Goal: Task Accomplishment & Management: Complete application form

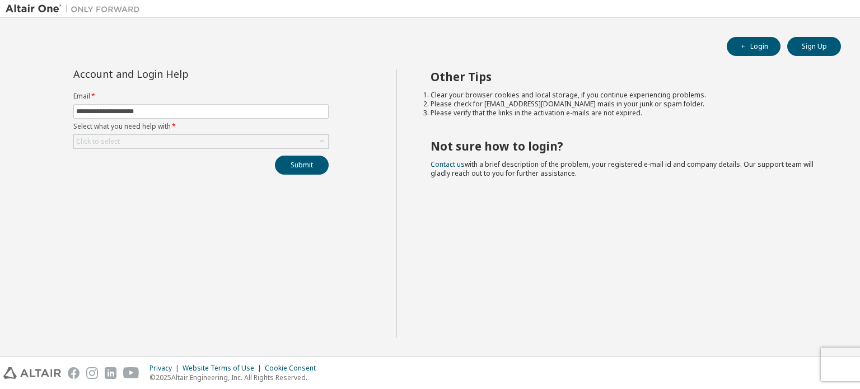
click at [341, 95] on div "**********" at bounding box center [201, 203] width 391 height 268
click at [324, 141] on icon at bounding box center [321, 141] width 11 height 11
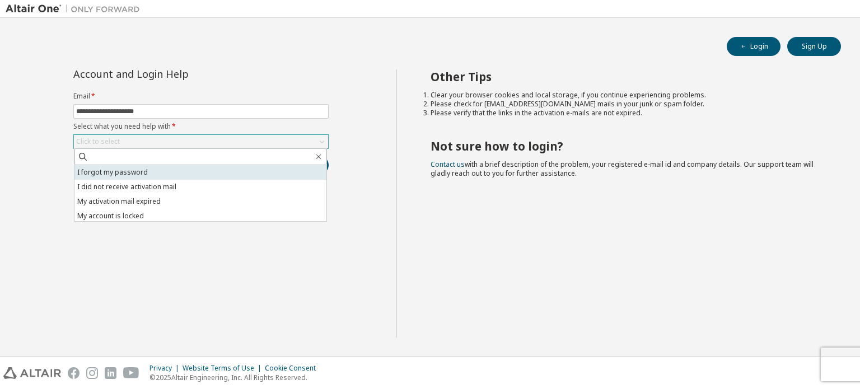
click at [175, 173] on li "I forgot my password" at bounding box center [200, 172] width 252 height 15
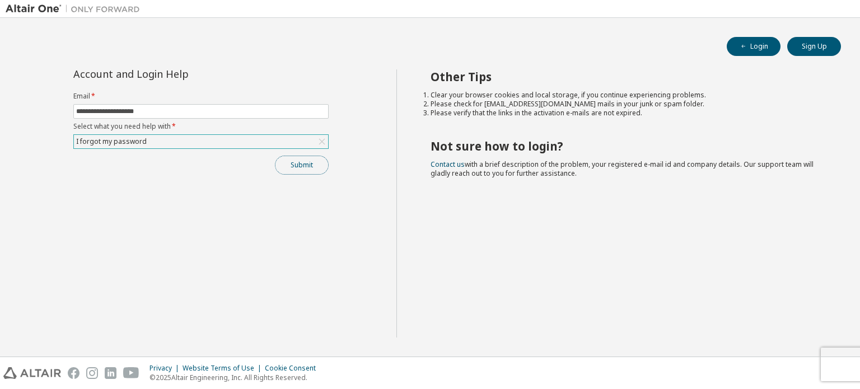
click at [301, 167] on button "Submit" at bounding box center [302, 165] width 54 height 19
click at [305, 162] on button "Submit" at bounding box center [302, 165] width 54 height 19
click at [287, 161] on button "Submit" at bounding box center [302, 165] width 54 height 19
click at [302, 164] on button "Submit" at bounding box center [302, 165] width 54 height 19
click at [194, 108] on input "**********" at bounding box center [201, 111] width 250 height 9
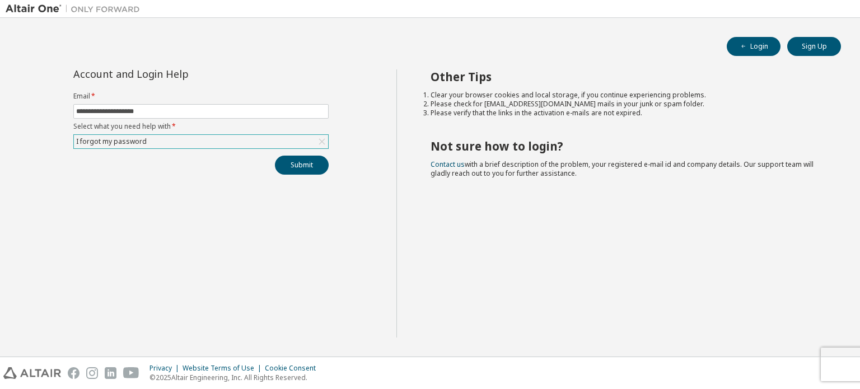
click at [833, 357] on div "Privacy Website Terms of Use Cookie Consent © 2025 Altair Engineering, Inc. All…" at bounding box center [430, 373] width 860 height 32
click at [288, 115] on input "**********" at bounding box center [201, 111] width 250 height 9
type input "*"
click at [288, 165] on button "Submit" at bounding box center [302, 165] width 54 height 19
click at [235, 107] on input "**********" at bounding box center [201, 111] width 250 height 9
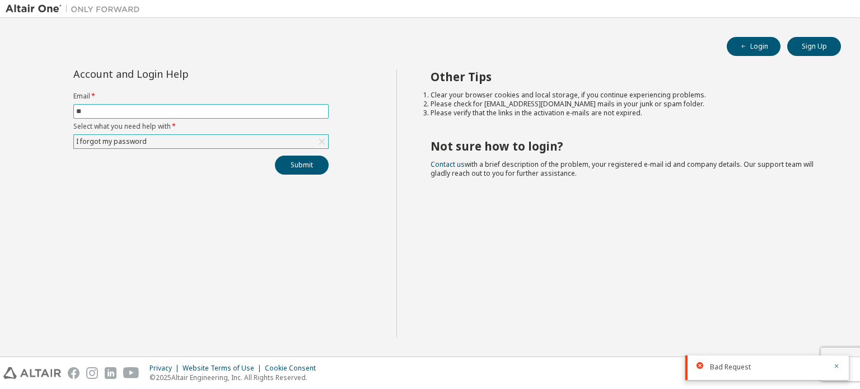
type input "*"
type input "**********"
click at [295, 166] on button "Submit" at bounding box center [302, 165] width 54 height 19
click at [830, 48] on button "Sign Up" at bounding box center [814, 46] width 54 height 19
click at [736, 51] on button "Login" at bounding box center [754, 46] width 54 height 19
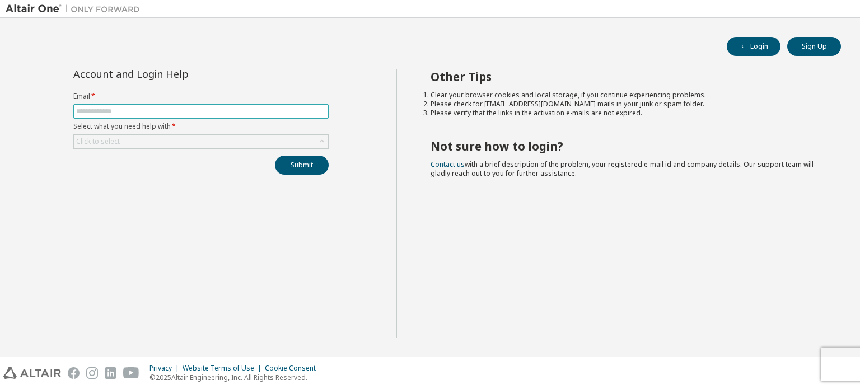
click at [224, 111] on input "text" at bounding box center [201, 111] width 250 height 9
type input "**********"
click at [323, 139] on icon at bounding box center [321, 141] width 11 height 11
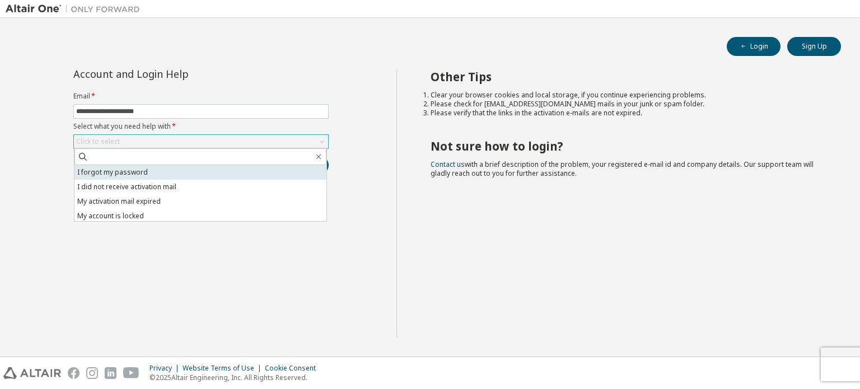
click at [259, 174] on li "I forgot my password" at bounding box center [200, 172] width 252 height 15
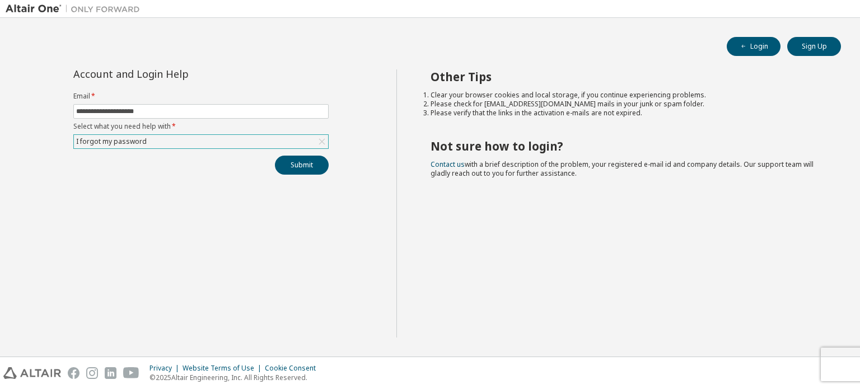
click at [293, 91] on div "**********" at bounding box center [201, 121] width 269 height 105
click at [300, 166] on button "Submit" at bounding box center [302, 165] width 54 height 19
click at [451, 165] on link "Contact us" at bounding box center [448, 165] width 34 height 10
click at [440, 163] on link "Contact us" at bounding box center [448, 165] width 34 height 10
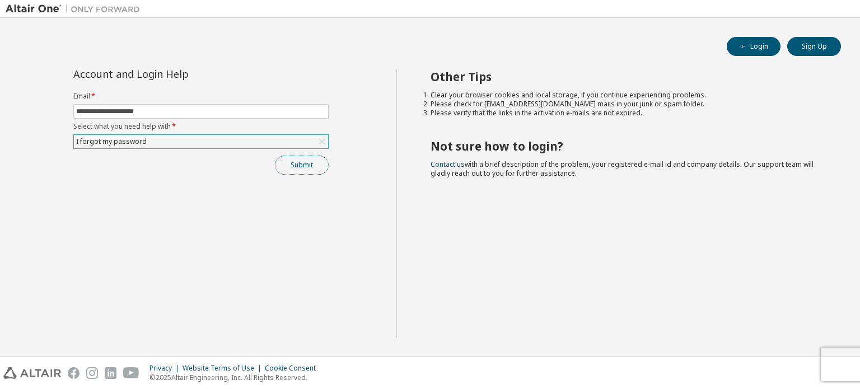
click at [288, 168] on button "Submit" at bounding box center [302, 165] width 54 height 19
click at [251, 323] on div "**********" at bounding box center [201, 203] width 391 height 268
click at [304, 165] on button "Submit" at bounding box center [302, 165] width 54 height 19
click at [601, 257] on div "Other Tips Clear your browser cookies and local storage, if you continue experi…" at bounding box center [626, 203] width 459 height 268
click at [294, 161] on button "Submit" at bounding box center [302, 165] width 54 height 19
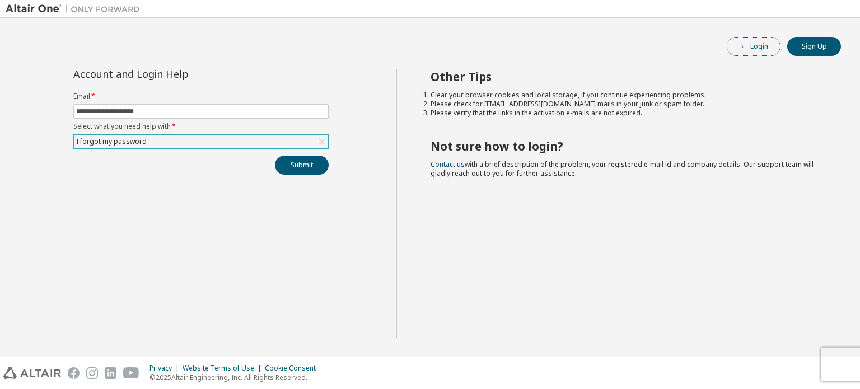
click at [751, 41] on button "Login" at bounding box center [754, 46] width 54 height 19
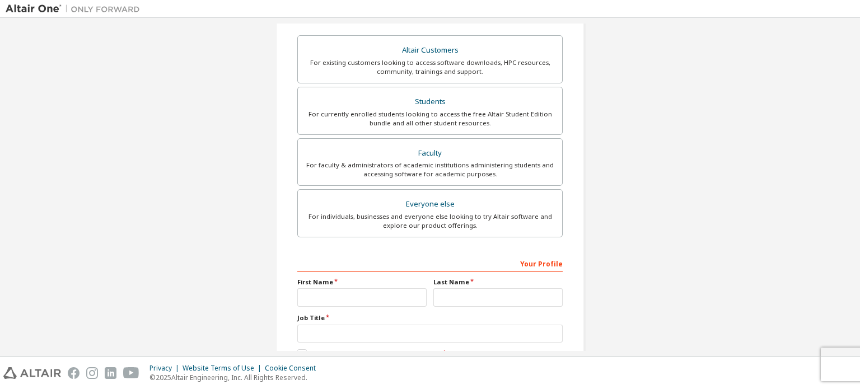
scroll to position [197, 0]
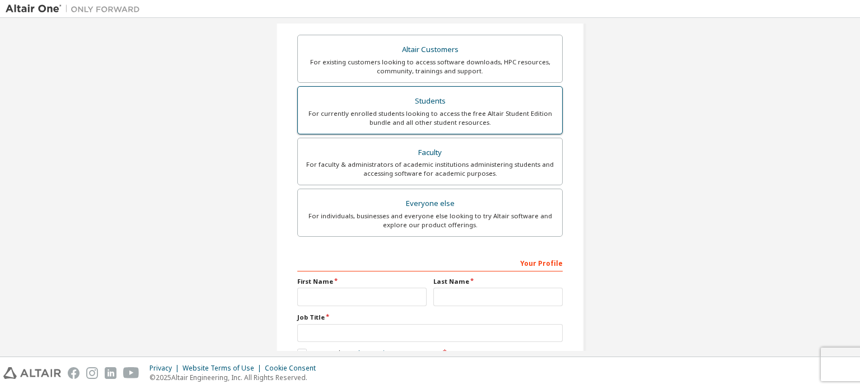
click at [435, 118] on div "For currently enrolled students looking to access the free Altair Student Editi…" at bounding box center [430, 118] width 251 height 18
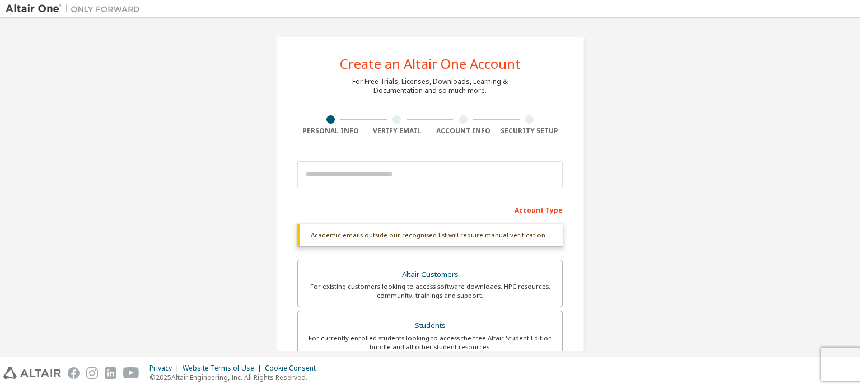
scroll to position [0, 0]
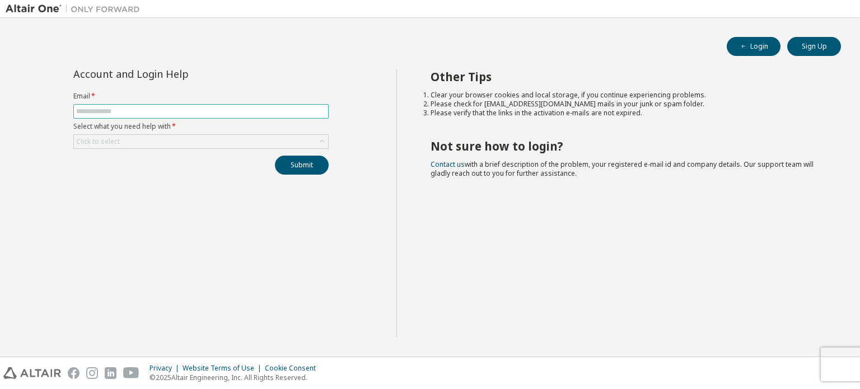
click at [286, 114] on input "text" at bounding box center [201, 111] width 250 height 9
type input "**********"
click at [200, 148] on div "Click to select" at bounding box center [200, 141] width 255 height 15
click at [205, 143] on div "Click to select" at bounding box center [201, 141] width 254 height 13
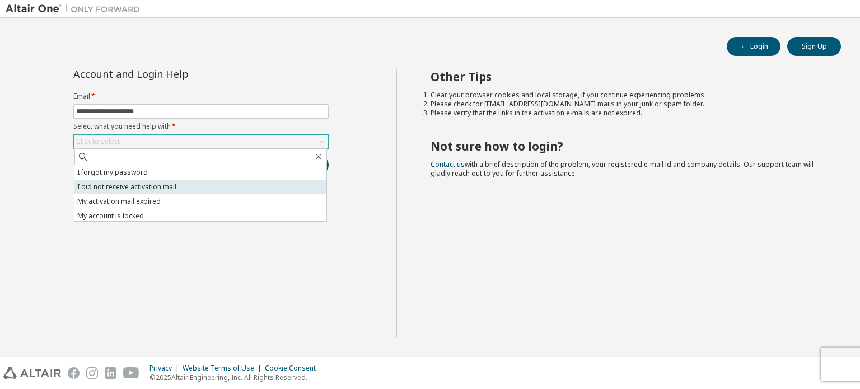
click at [157, 188] on li "I did not receive activation mail" at bounding box center [200, 187] width 252 height 15
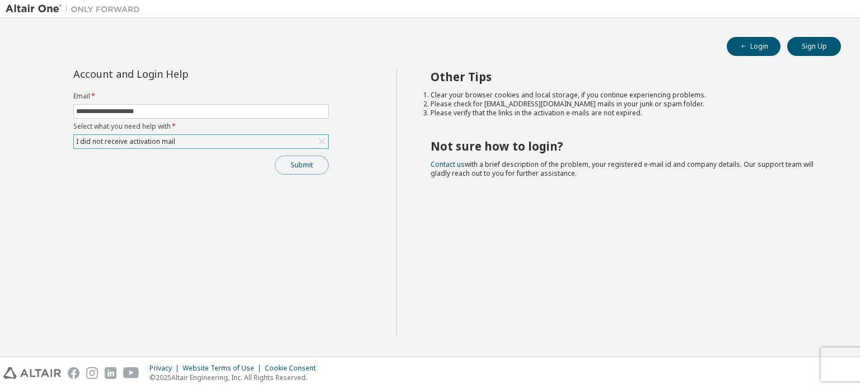
click at [296, 165] on button "Submit" at bounding box center [302, 165] width 54 height 19
click at [322, 141] on icon at bounding box center [322, 142] width 6 height 6
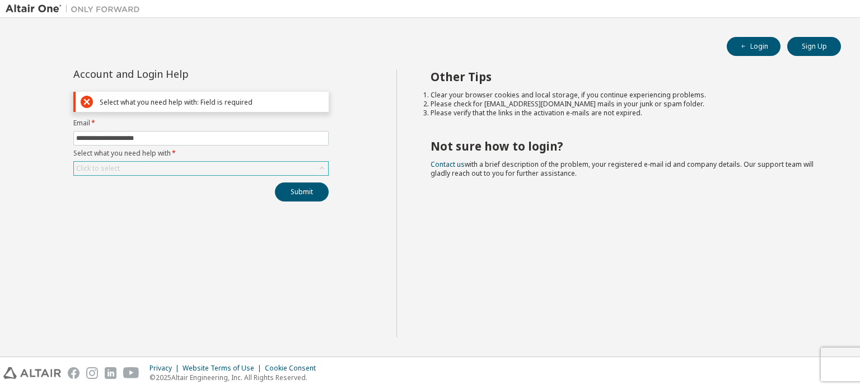
click at [319, 163] on icon at bounding box center [321, 168] width 11 height 11
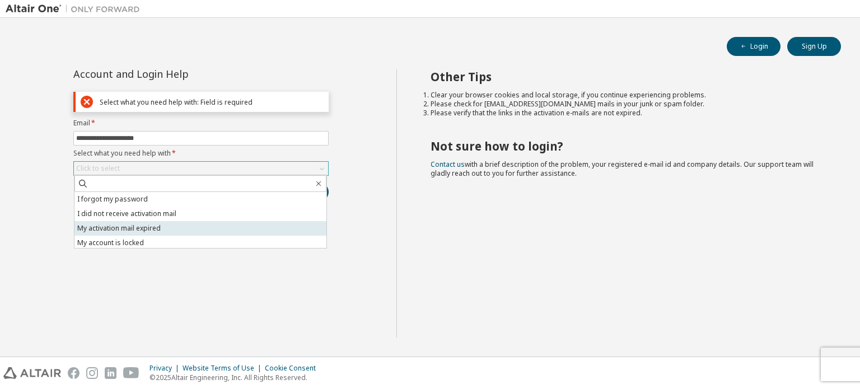
click at [185, 222] on li "My activation mail expired" at bounding box center [200, 228] width 252 height 15
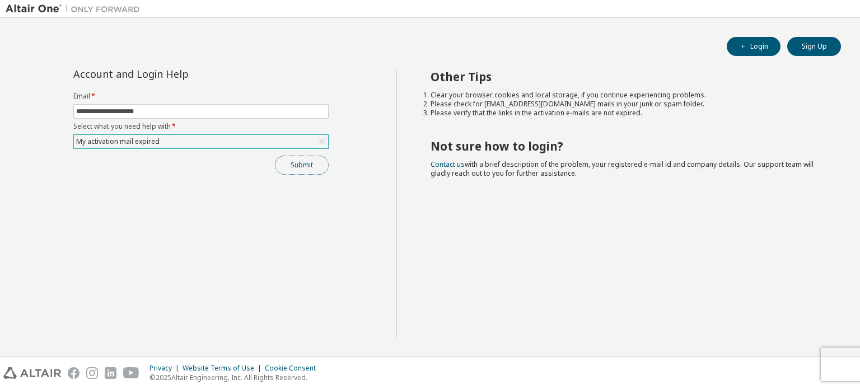
click at [306, 170] on button "Submit" at bounding box center [302, 165] width 54 height 19
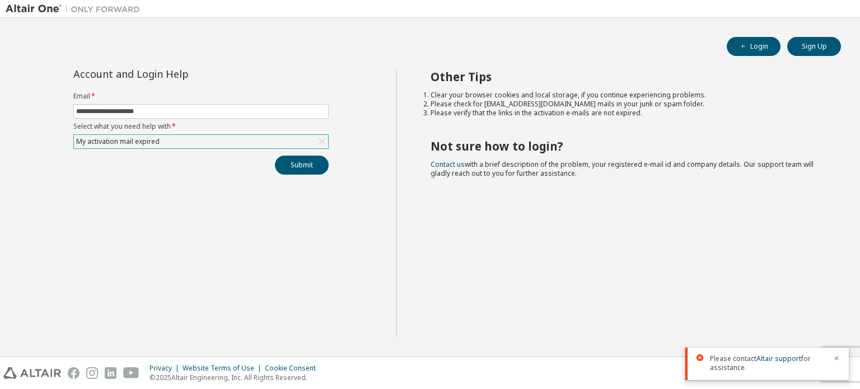
click at [319, 139] on icon at bounding box center [321, 141] width 11 height 11
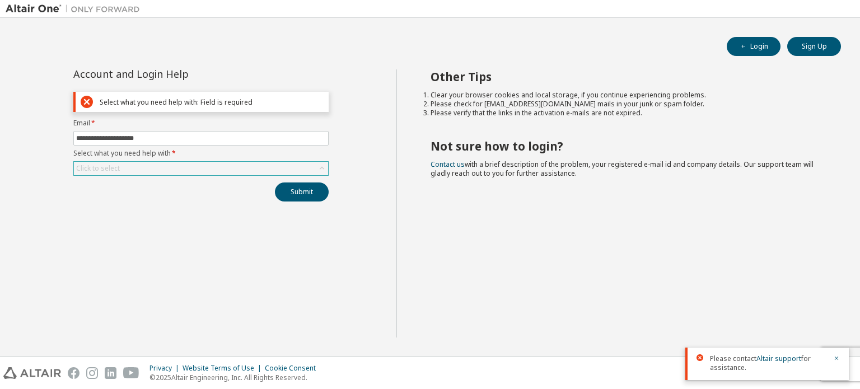
click at [322, 167] on icon at bounding box center [322, 168] width 4 height 3
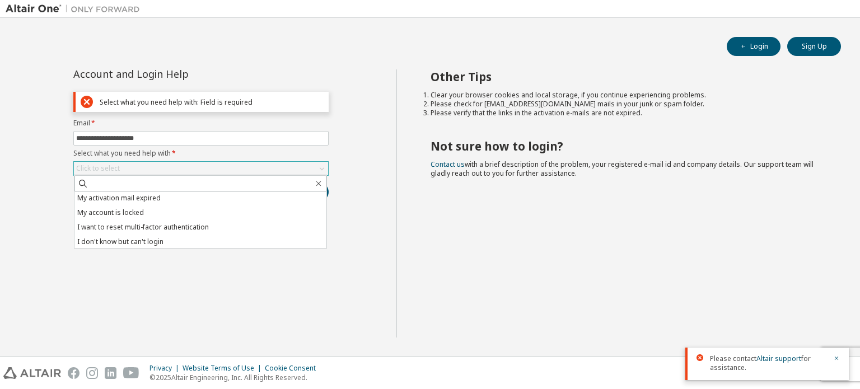
scroll to position [31, 0]
click at [235, 241] on li "I don't know but can't login" at bounding box center [200, 241] width 252 height 15
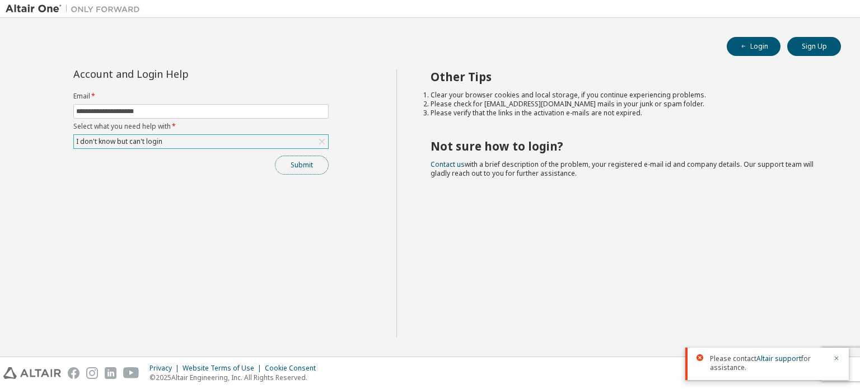
click at [318, 166] on button "Submit" at bounding box center [302, 165] width 54 height 19
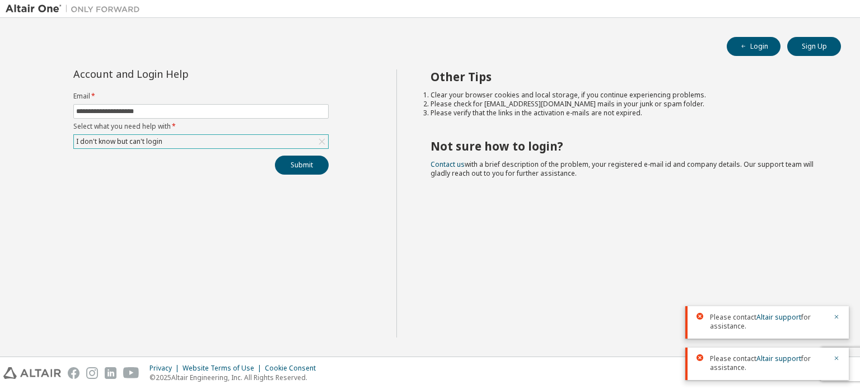
click at [317, 142] on icon at bounding box center [321, 141] width 11 height 11
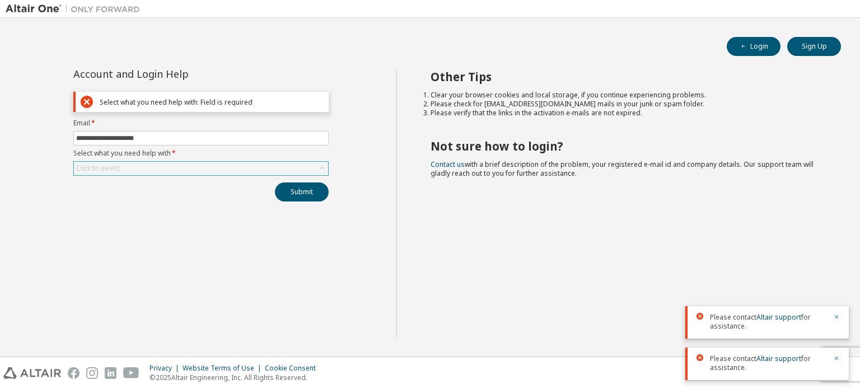
click at [321, 169] on icon at bounding box center [321, 168] width 11 height 11
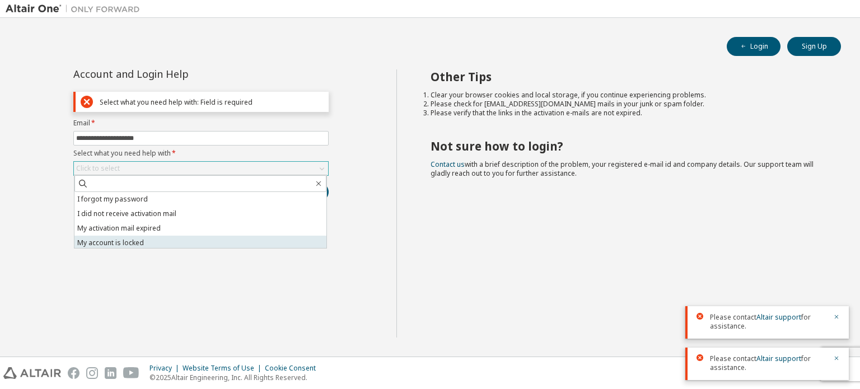
click at [231, 237] on li "My account is locked" at bounding box center [200, 243] width 252 height 15
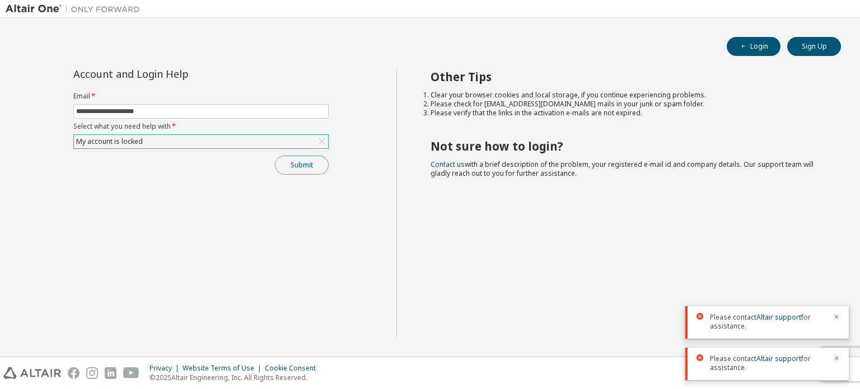
click at [307, 159] on button "Submit" at bounding box center [302, 165] width 54 height 19
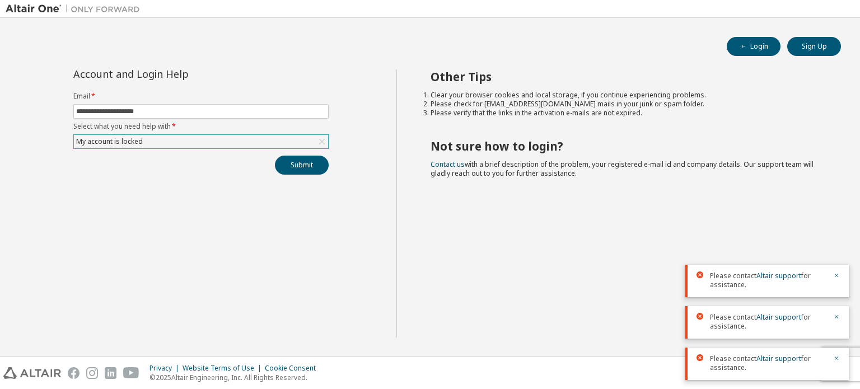
click at [316, 136] on icon at bounding box center [321, 141] width 11 height 11
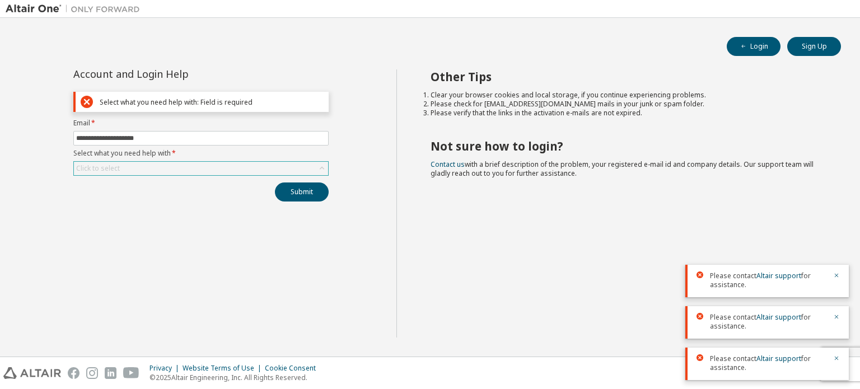
click at [323, 174] on div "Click to select" at bounding box center [201, 168] width 254 height 13
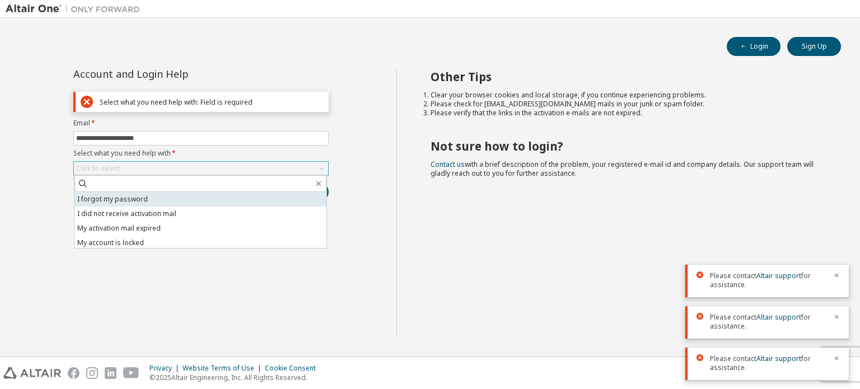
click at [262, 202] on li "I forgot my password" at bounding box center [200, 199] width 252 height 15
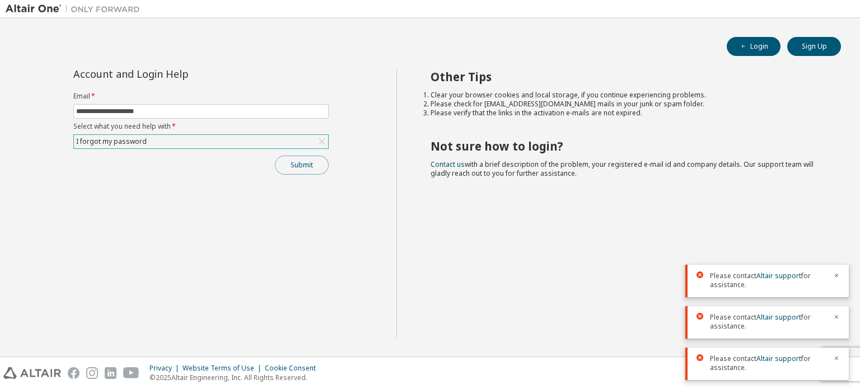
click at [305, 167] on button "Submit" at bounding box center [302, 165] width 54 height 19
click at [803, 50] on button "Sign Up" at bounding box center [814, 46] width 54 height 19
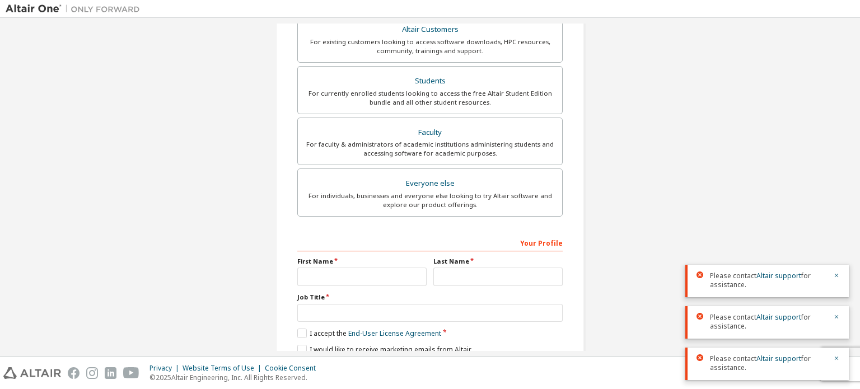
scroll to position [217, 0]
click at [479, 99] on div "For currently enrolled students looking to access the free Altair Student Editi…" at bounding box center [430, 98] width 251 height 18
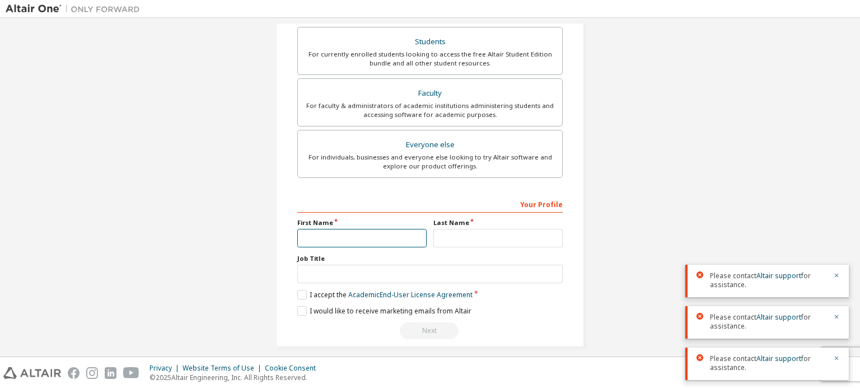
click at [390, 236] on input "text" at bounding box center [361, 238] width 129 height 18
type input "**"
click at [465, 234] on input "text" at bounding box center [498, 238] width 129 height 18
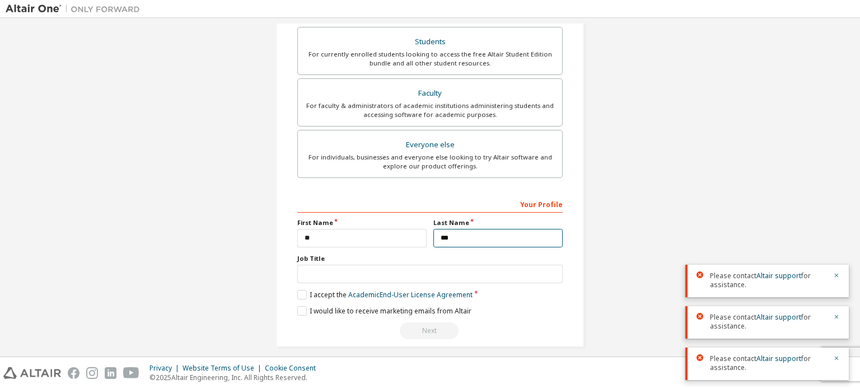
scroll to position [292, 0]
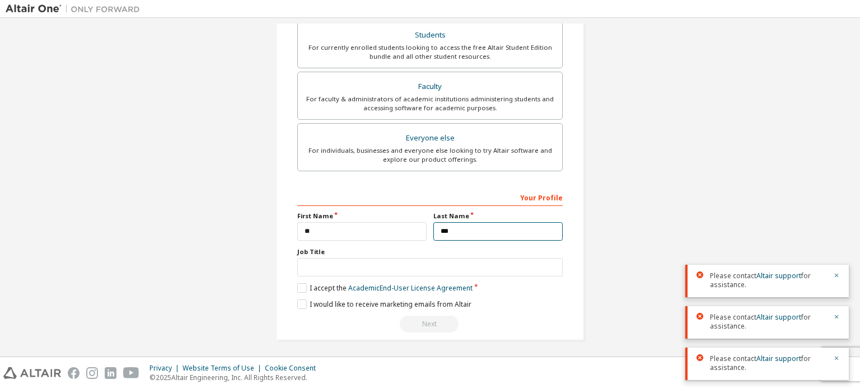
type input "***"
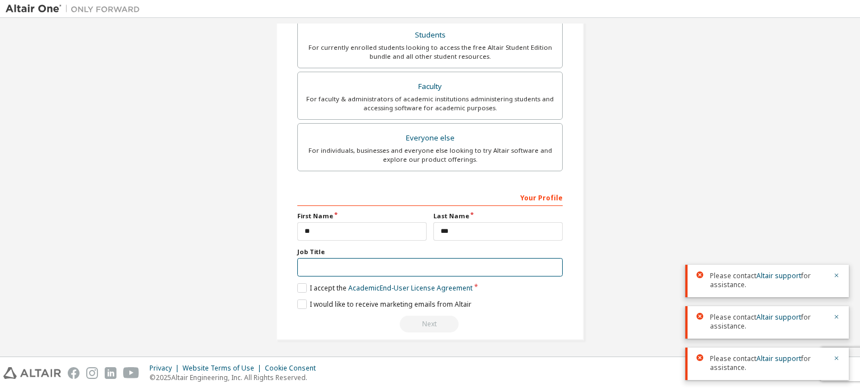
click at [439, 262] on input "text" at bounding box center [429, 267] width 265 height 18
type input "*******"
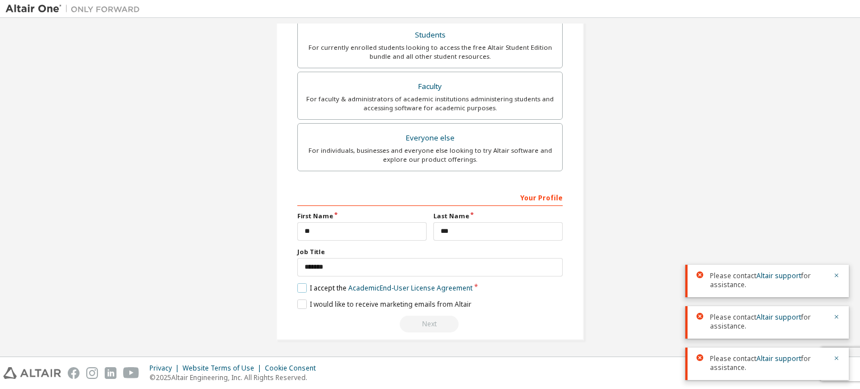
click at [305, 286] on label "I accept the Academic End-User License Agreement" at bounding box center [384, 288] width 175 height 10
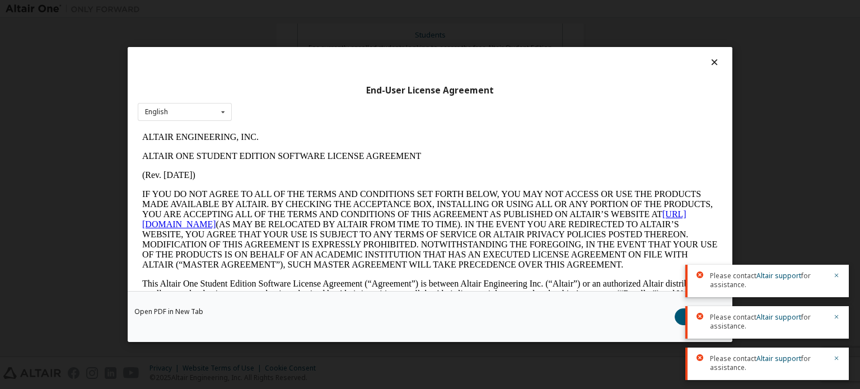
scroll to position [0, 0]
click at [835, 277] on icon "button" at bounding box center [837, 276] width 4 height 4
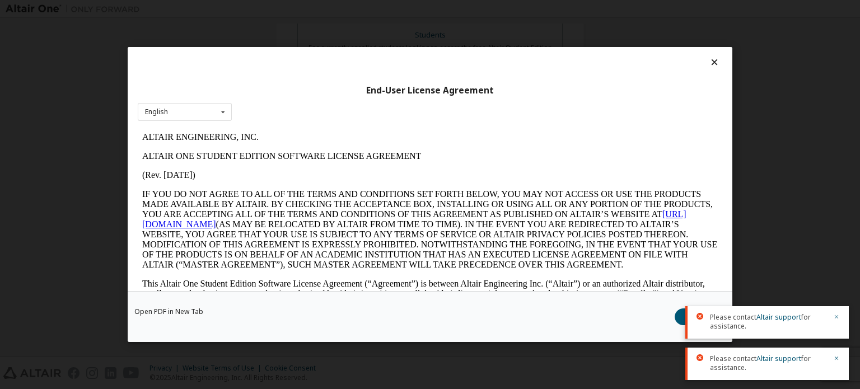
click at [837, 315] on icon "button" at bounding box center [836, 317] width 7 height 7
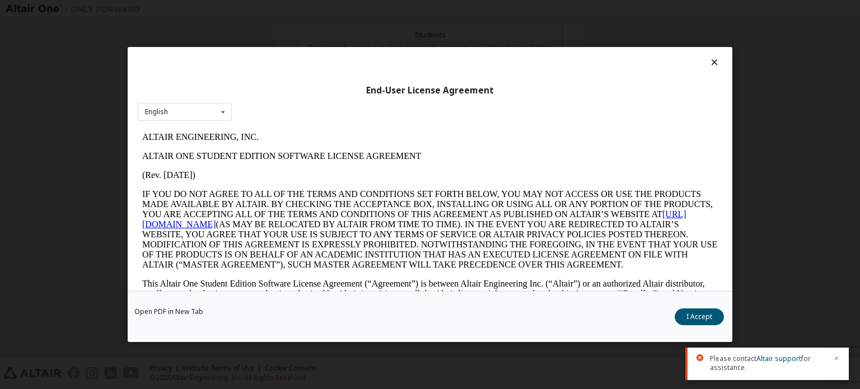
click at [834, 355] on button "button" at bounding box center [836, 360] width 7 height 10
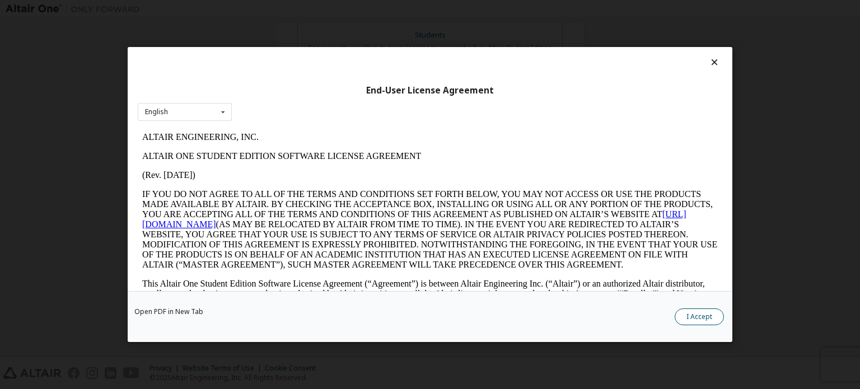
click at [701, 310] on button "I Accept" at bounding box center [699, 317] width 49 height 17
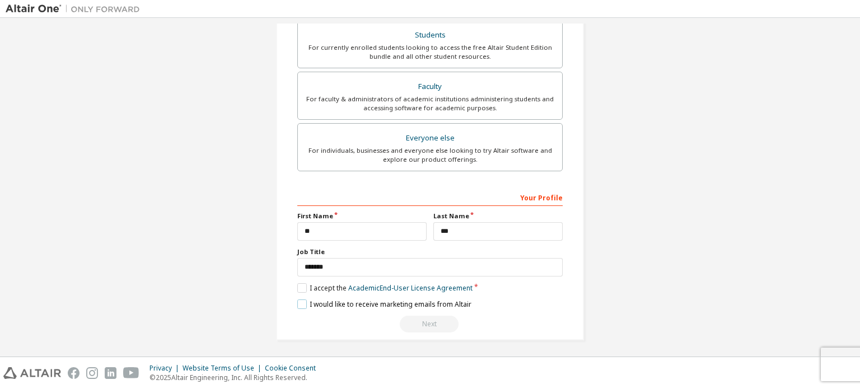
click at [298, 304] on label "I would like to receive marketing emails from Altair" at bounding box center [384, 305] width 174 height 10
click at [478, 320] on div "Next" at bounding box center [429, 324] width 265 height 17
click at [300, 285] on label "I accept the Academic End-User License Agreement" at bounding box center [384, 288] width 175 height 10
click at [417, 317] on div "Next" at bounding box center [429, 324] width 265 height 17
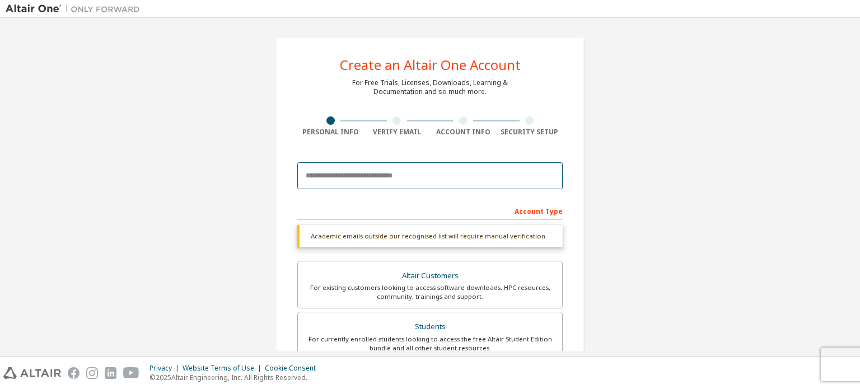
click at [416, 175] on input "email" at bounding box center [429, 175] width 265 height 27
type input "**********"
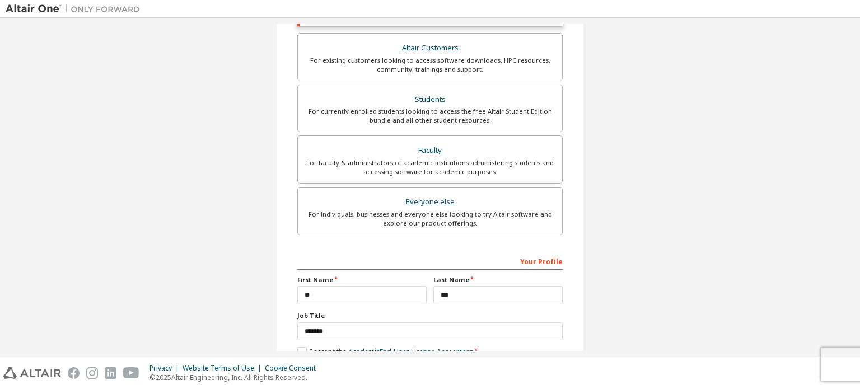
scroll to position [301, 0]
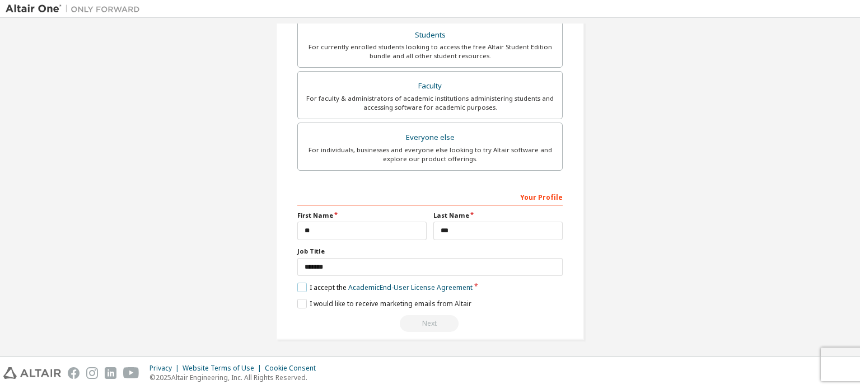
click at [302, 286] on label "I accept the Academic End-User License Agreement" at bounding box center [384, 288] width 175 height 10
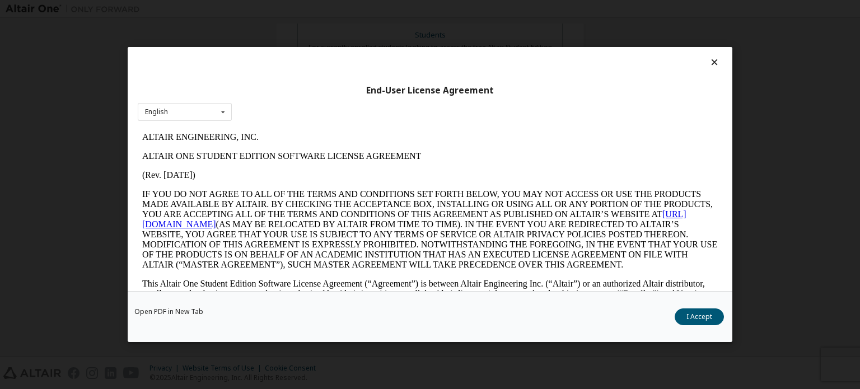
scroll to position [0, 0]
click at [703, 312] on button "I Accept" at bounding box center [699, 317] width 49 height 17
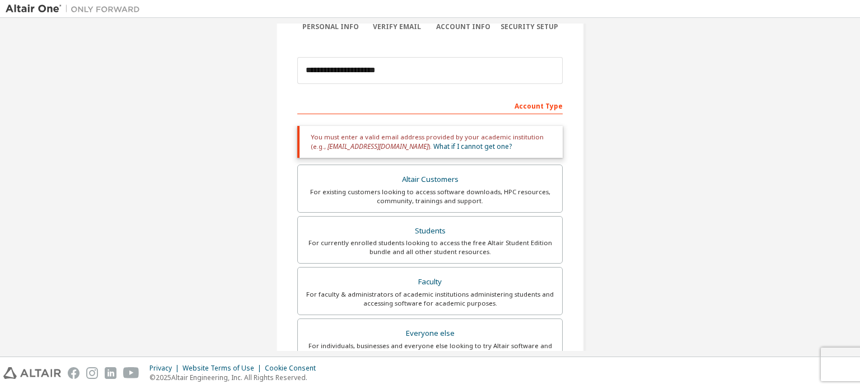
scroll to position [38, 0]
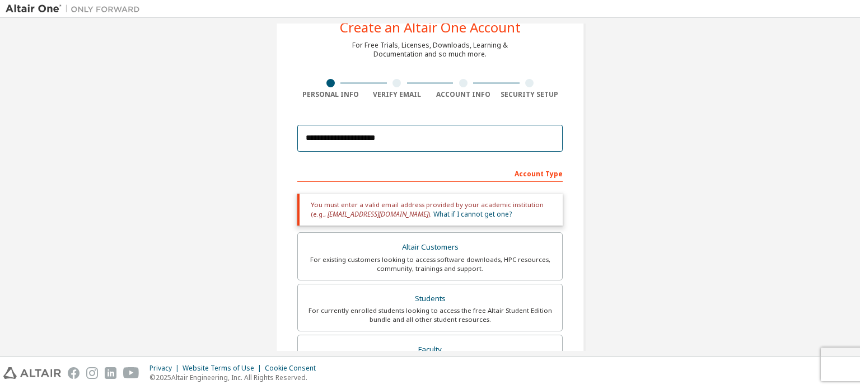
click at [515, 139] on input "**********" at bounding box center [429, 138] width 265 height 27
click at [479, 136] on input "**********" at bounding box center [429, 138] width 265 height 27
drag, startPoint x: 479, startPoint y: 136, endPoint x: 473, endPoint y: 125, distance: 12.3
click at [473, 125] on input "**********" at bounding box center [429, 138] width 265 height 27
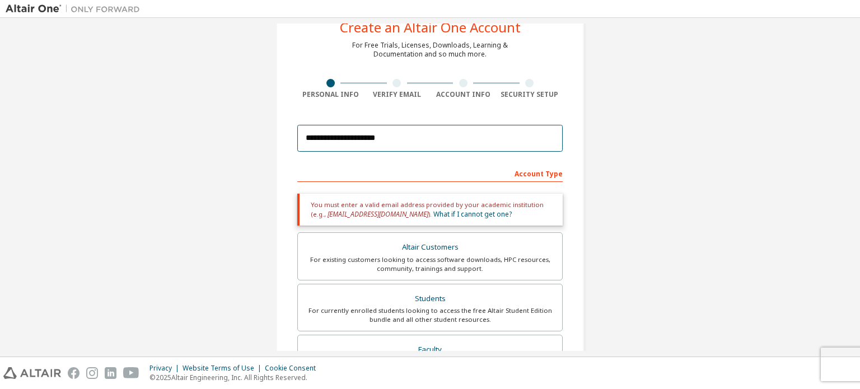
click at [432, 141] on input "**********" at bounding box center [429, 138] width 265 height 27
